Goal: Task Accomplishment & Management: Complete application form

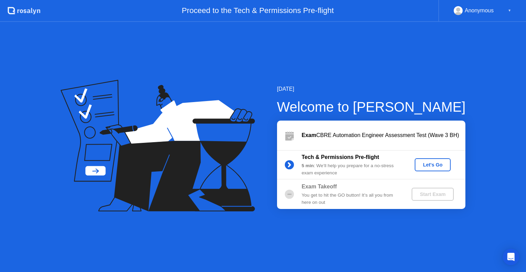
click at [440, 163] on div "Let's Go" at bounding box center [432, 164] width 30 height 5
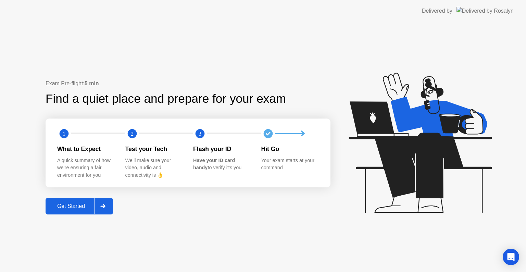
click at [79, 210] on button "Get Started" at bounding box center [79, 206] width 67 height 16
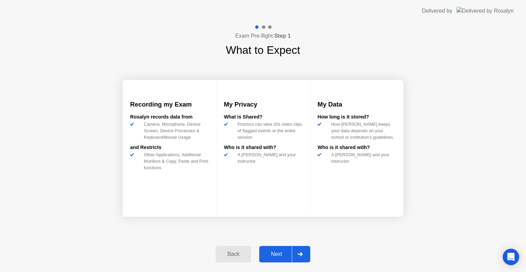
click at [273, 251] on div "Next" at bounding box center [276, 254] width 30 height 6
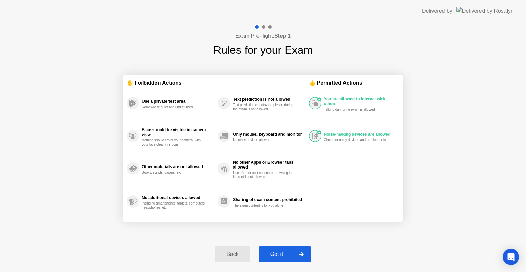
click at [277, 254] on div "Got it" at bounding box center [277, 254] width 32 height 6
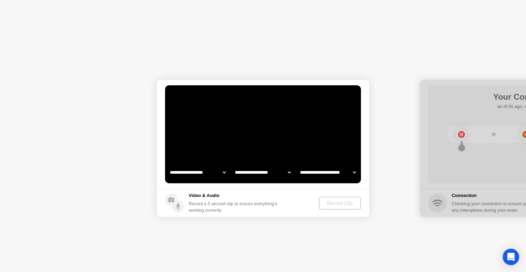
select select "**********"
select select "*******"
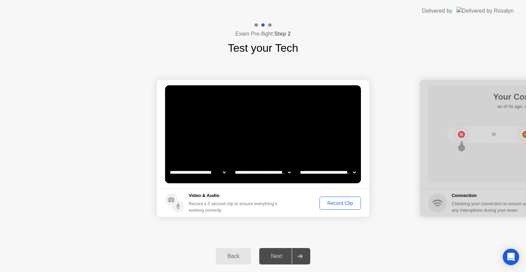
click at [356, 200] on div "Record Clip" at bounding box center [340, 202] width 37 height 5
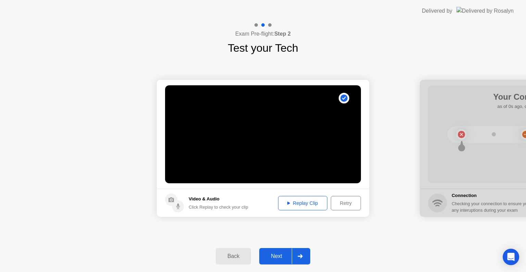
click at [300, 206] on div "Replay Clip" at bounding box center [302, 202] width 45 height 5
click at [272, 257] on div "Next" at bounding box center [276, 256] width 30 height 6
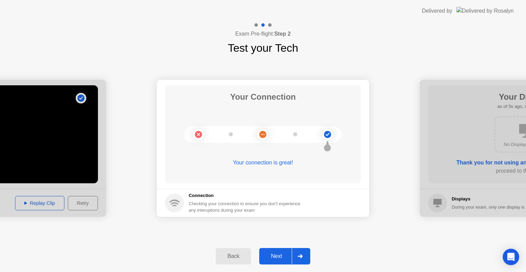
click at [275, 254] on div "Next" at bounding box center [276, 256] width 30 height 6
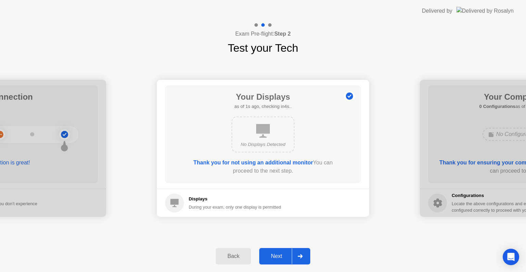
click at [275, 254] on div "Next" at bounding box center [276, 256] width 30 height 6
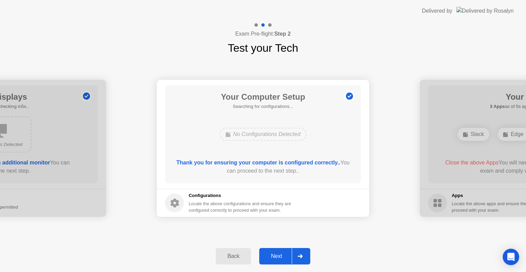
click at [275, 254] on div "Next" at bounding box center [276, 256] width 30 height 6
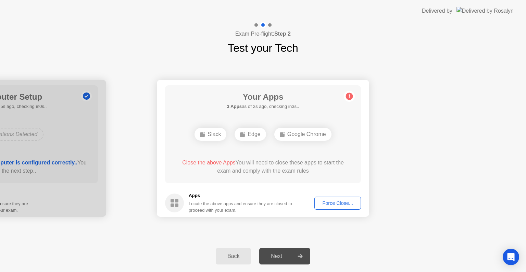
click at [327, 204] on div "Force Close..." at bounding box center [338, 202] width 42 height 5
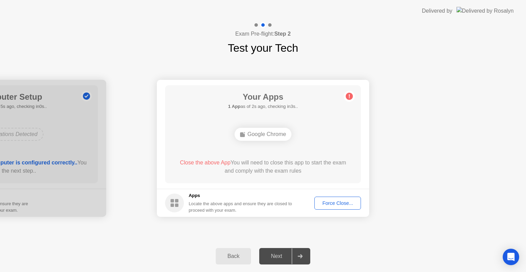
click at [348, 204] on div "Force Close..." at bounding box center [338, 202] width 42 height 5
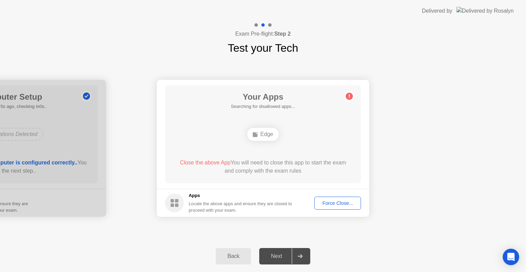
click at [325, 200] on div "Force Close..." at bounding box center [338, 202] width 42 height 5
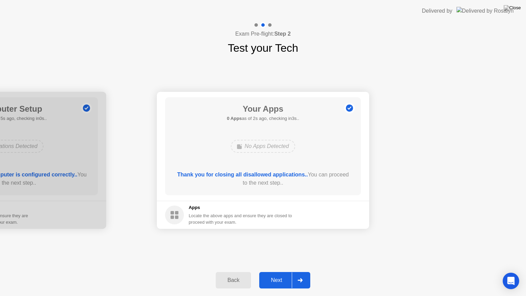
click at [279, 272] on div "Next" at bounding box center [276, 280] width 30 height 6
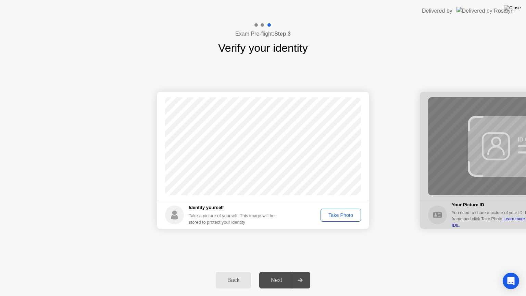
click at [331, 212] on div "Take Photo" at bounding box center [341, 214] width 36 height 5
click at [277, 272] on div "Next" at bounding box center [276, 280] width 30 height 6
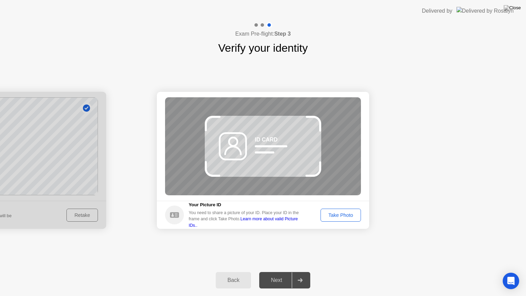
click at [96, 218] on div at bounding box center [0, 160] width 212 height 137
click at [228, 272] on div "Back" at bounding box center [233, 280] width 31 height 6
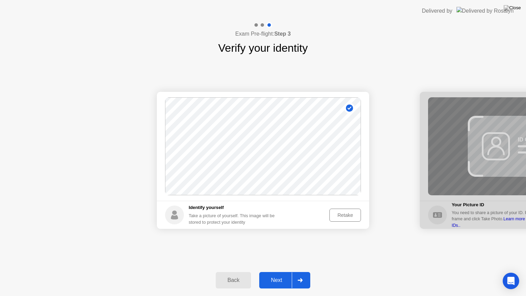
click at [350, 209] on button "Retake" at bounding box center [345, 215] width 32 height 13
click at [341, 216] on div "Take Photo" at bounding box center [341, 214] width 36 height 5
click at [279, 272] on div "Next" at bounding box center [276, 280] width 30 height 6
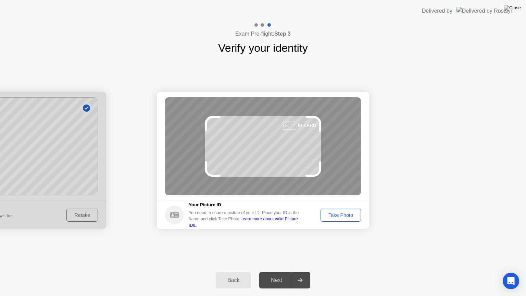
click at [333, 212] on div "Take Photo" at bounding box center [341, 214] width 36 height 5
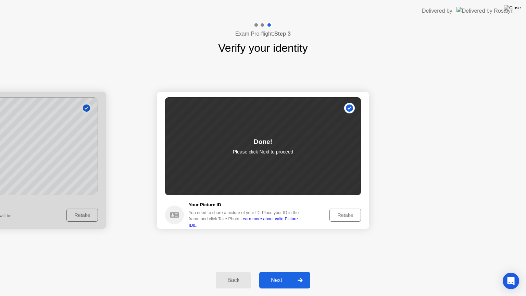
click at [333, 212] on div "Retake" at bounding box center [345, 214] width 27 height 5
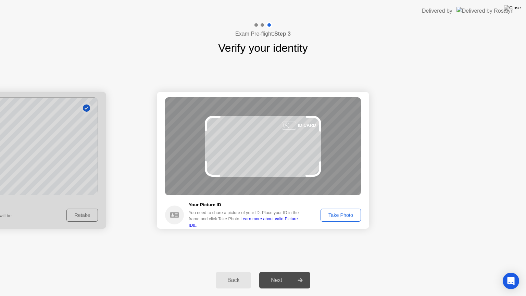
click at [333, 212] on div "Take Photo" at bounding box center [341, 214] width 36 height 5
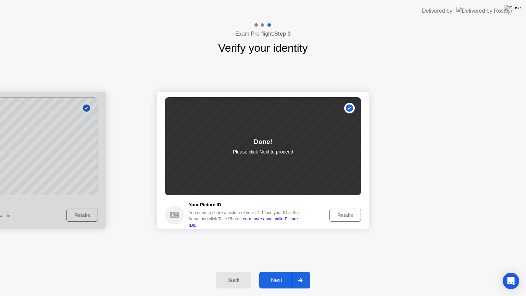
click at [277, 272] on button "Next" at bounding box center [284, 280] width 51 height 16
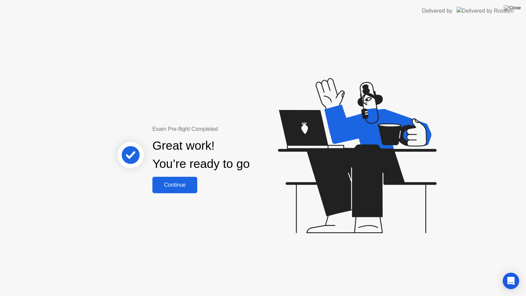
click at [182, 178] on button "Continue" at bounding box center [174, 185] width 45 height 16
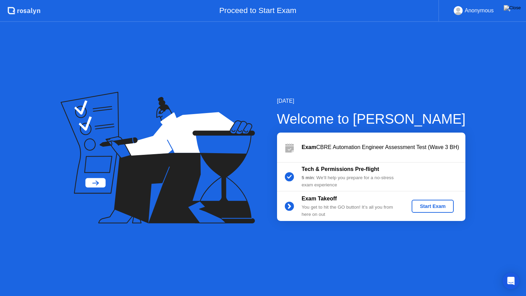
click at [435, 201] on button "Start Exam" at bounding box center [433, 206] width 42 height 13
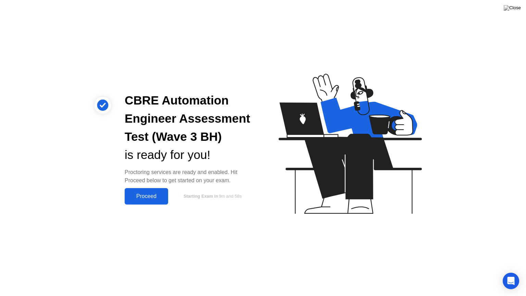
click at [157, 199] on div "Proceed" at bounding box center [146, 196] width 39 height 6
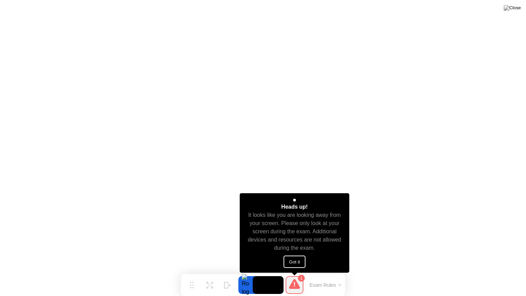
click at [287, 260] on button "Got it" at bounding box center [295, 261] width 22 height 12
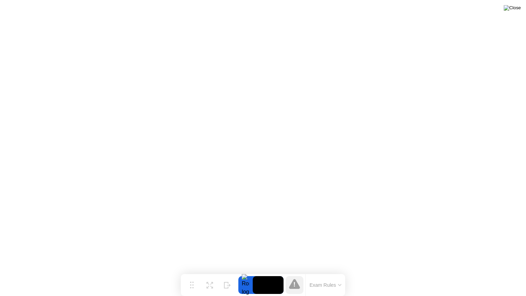
click at [518, 10] on img at bounding box center [512, 7] width 17 height 5
